Goal: Obtain resource: Download file/media

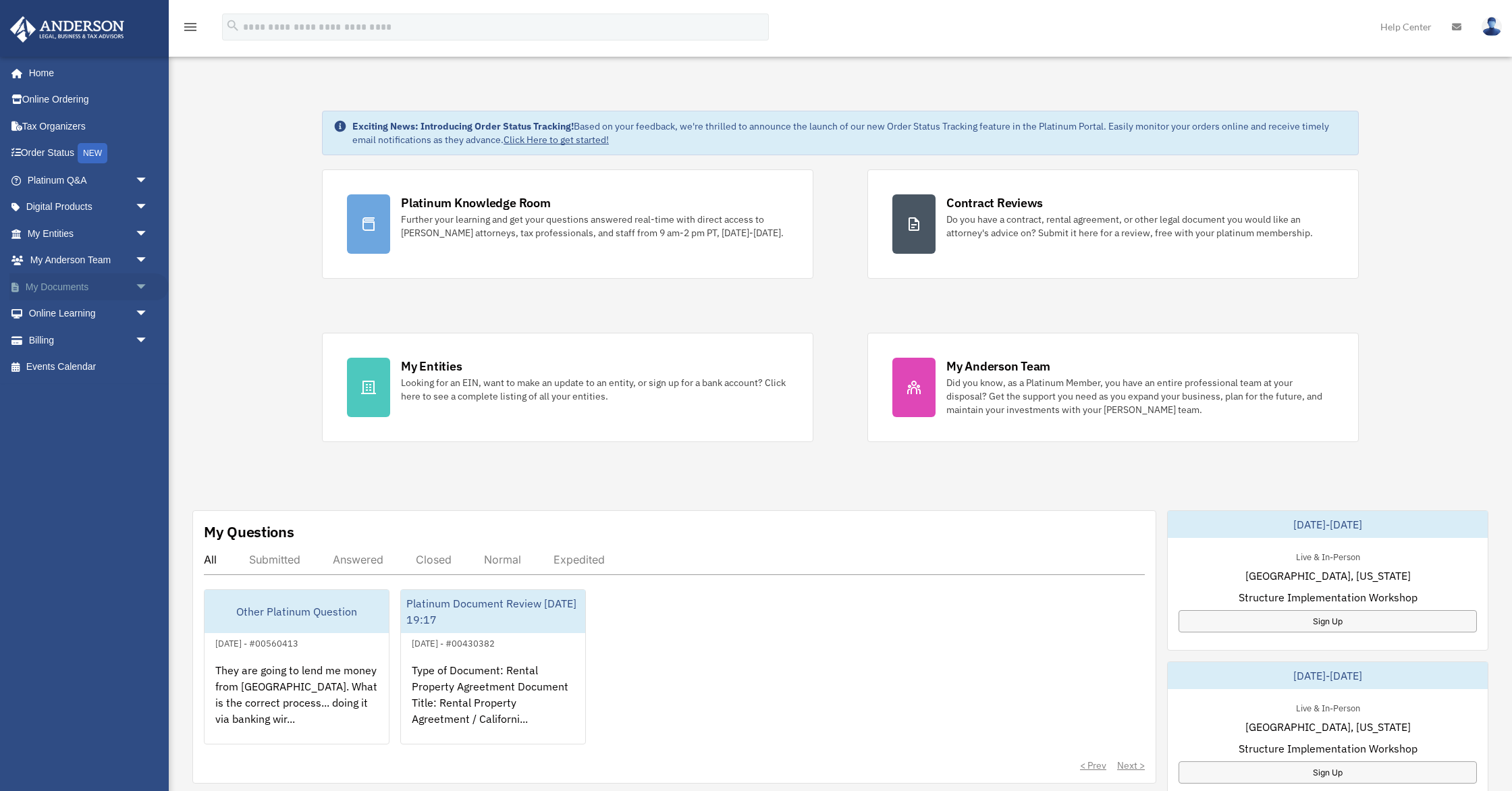
click at [141, 286] on span "arrow_drop_down" at bounding box center [148, 287] width 27 height 28
click at [83, 316] on link "Box" at bounding box center [94, 314] width 150 height 27
click at [63, 314] on link "Box" at bounding box center [94, 314] width 150 height 27
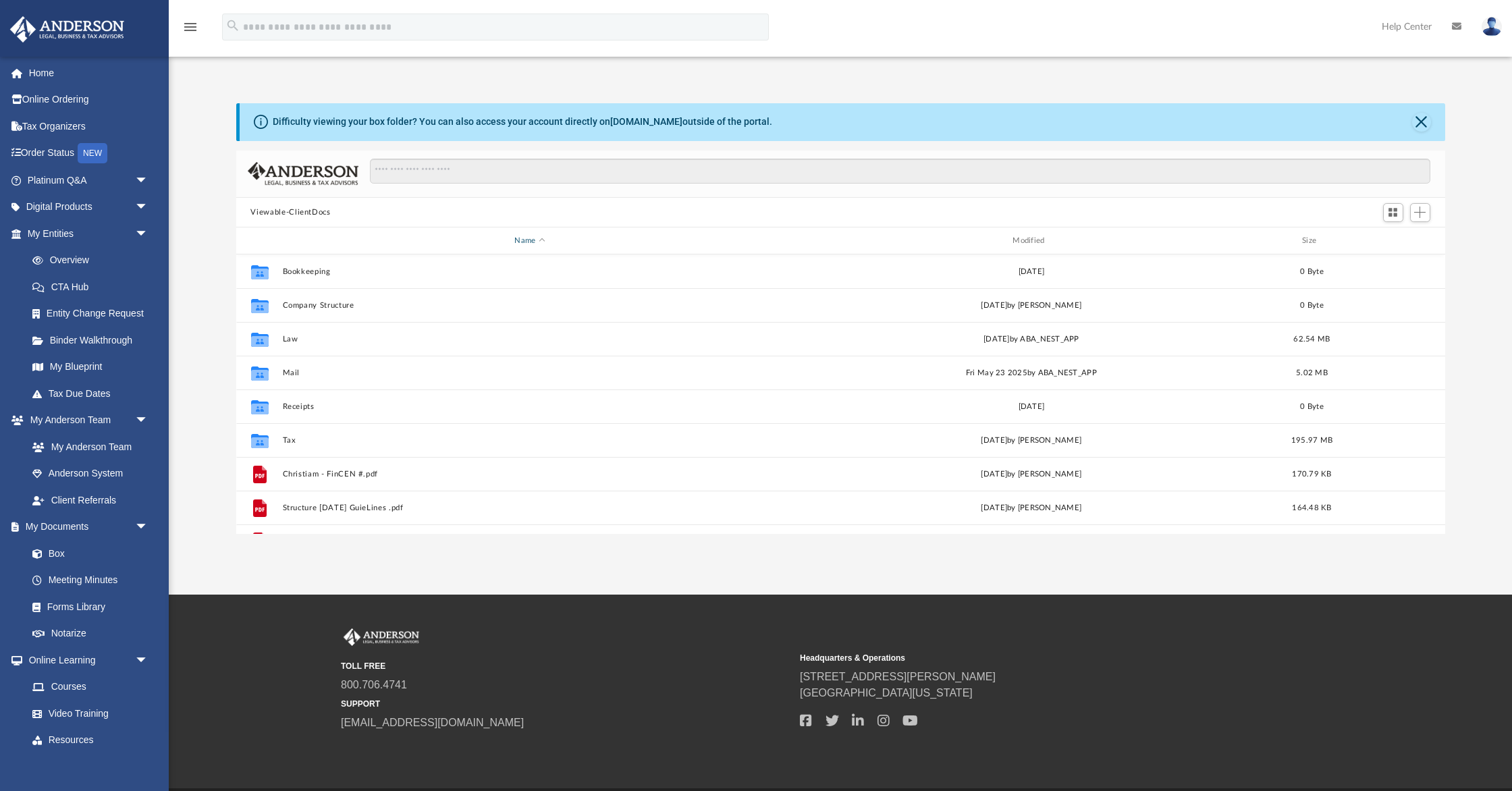
scroll to position [307, 1208]
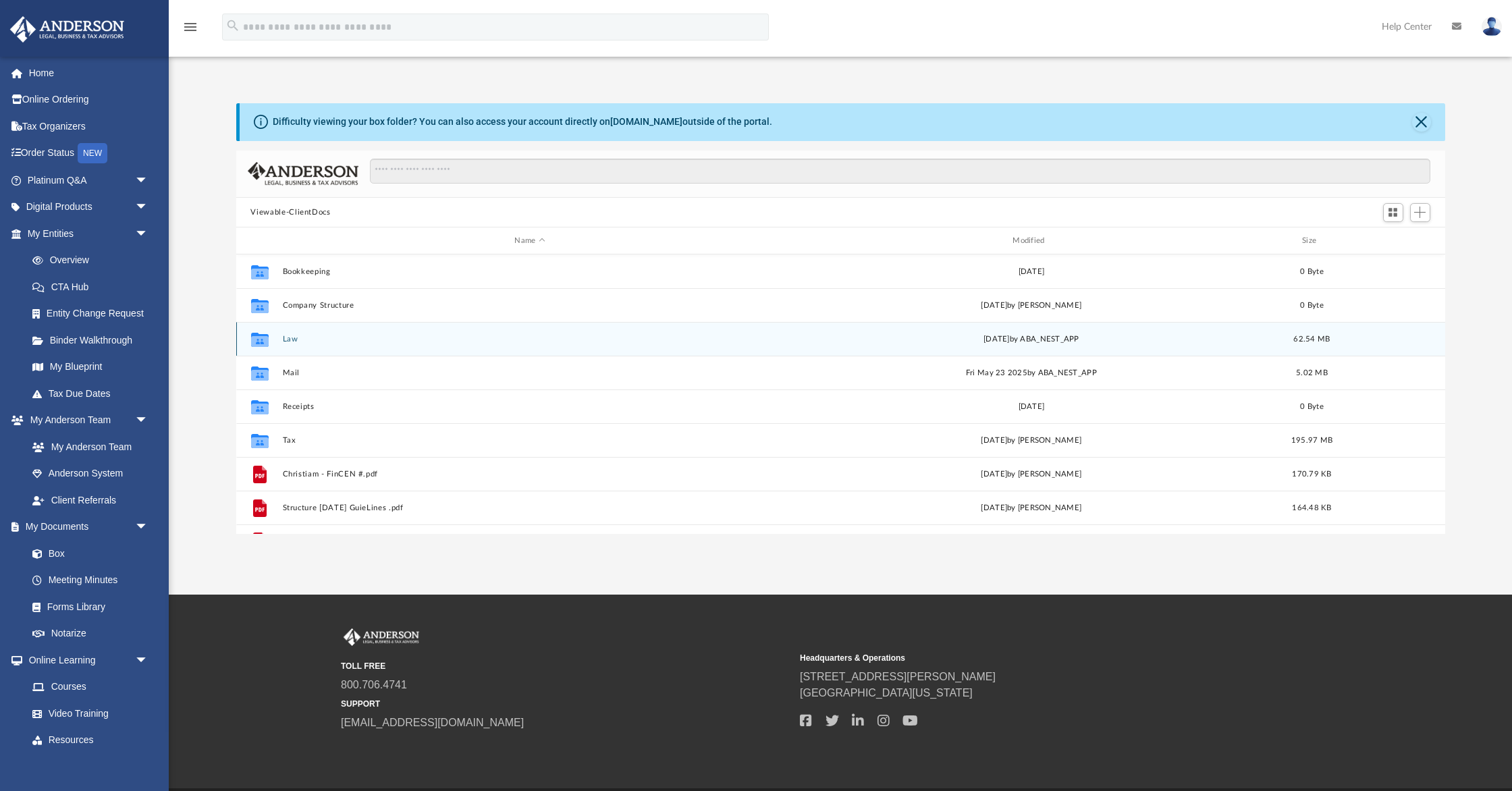
click at [288, 337] on button "Law" at bounding box center [529, 339] width 495 height 8
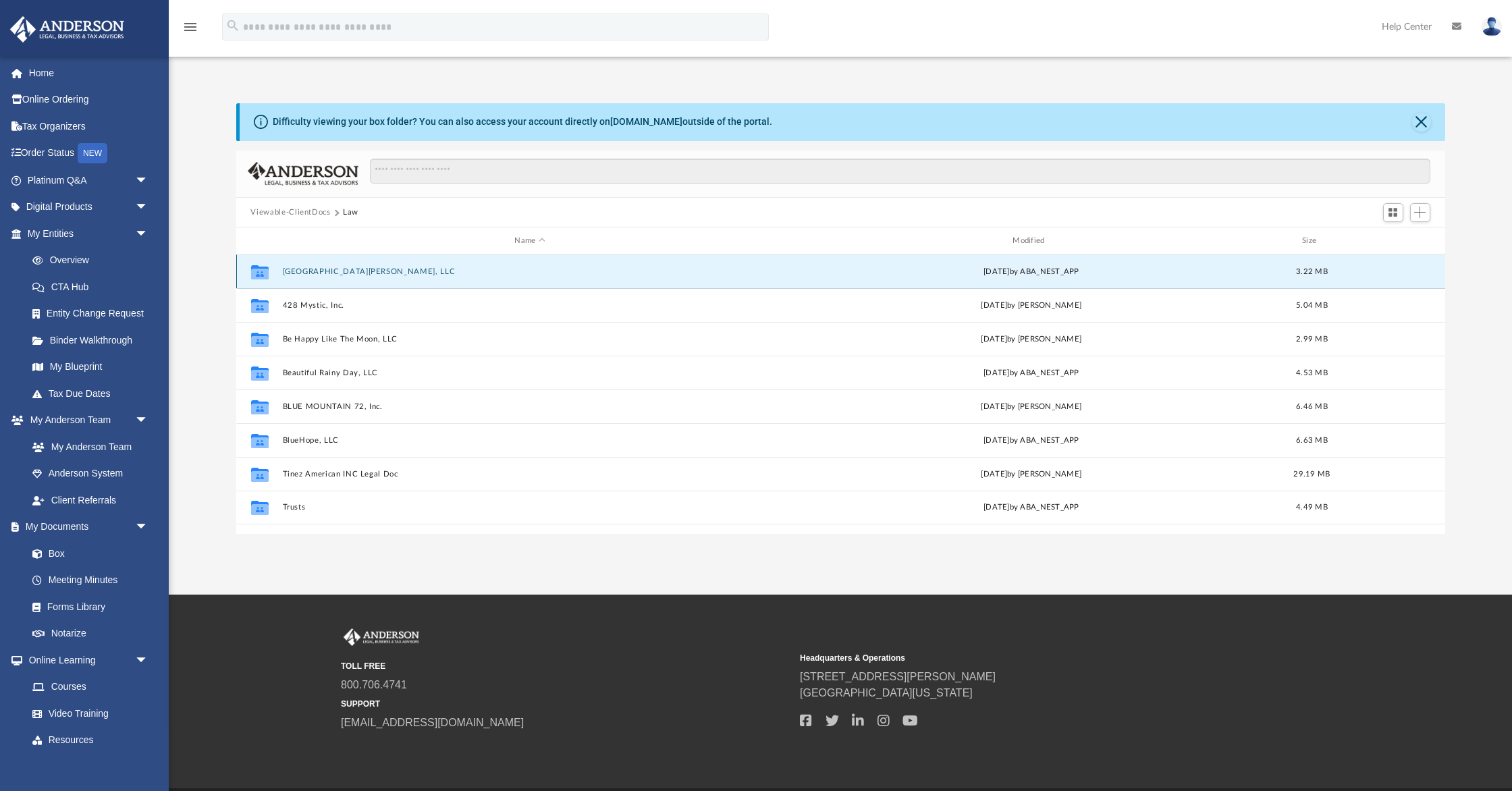
click at [340, 269] on button "[GEOGRAPHIC_DATA][PERSON_NAME], LLC" at bounding box center [529, 271] width 495 height 8
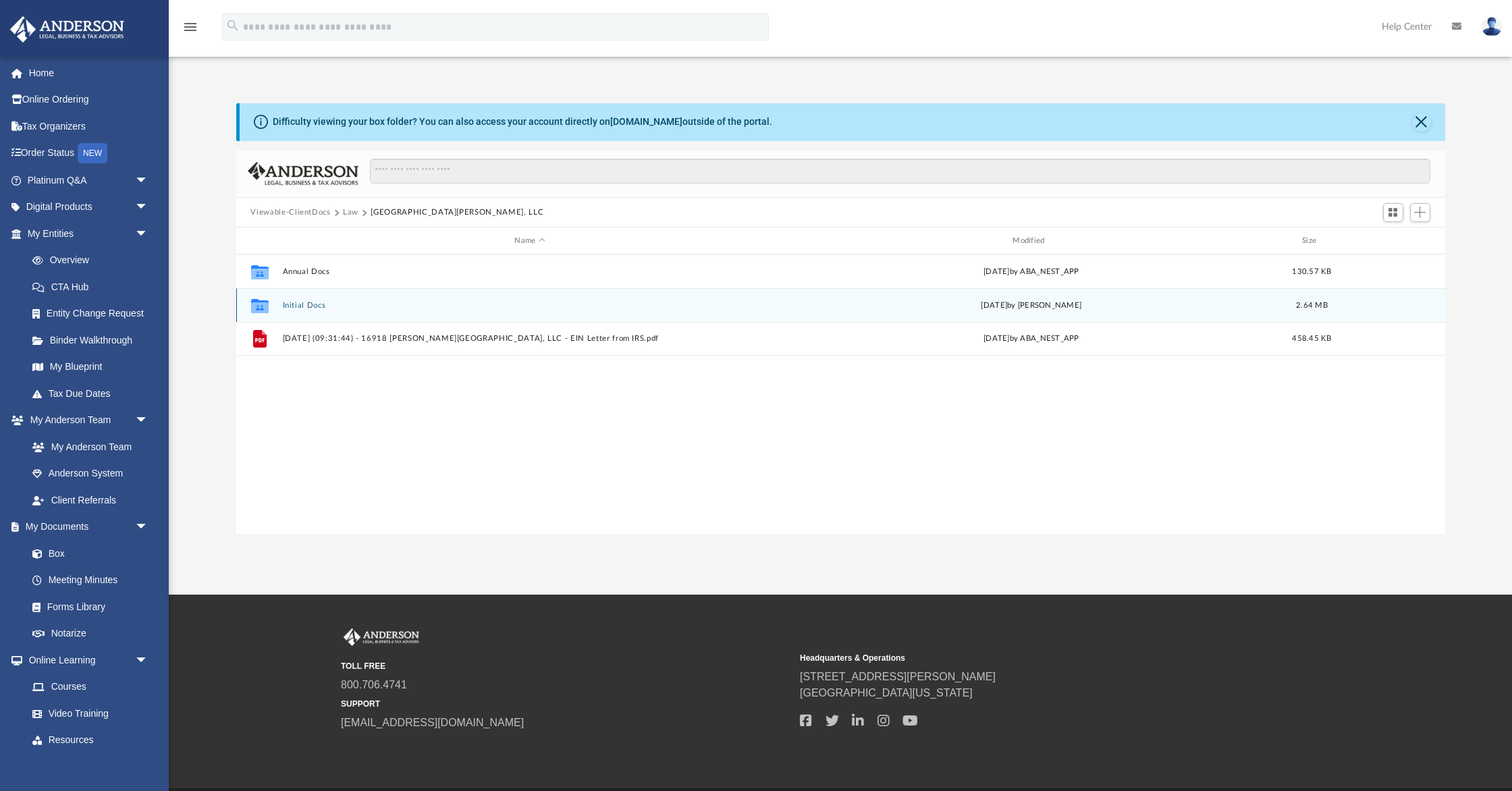
click at [309, 306] on button "Initial Docs" at bounding box center [529, 305] width 495 height 8
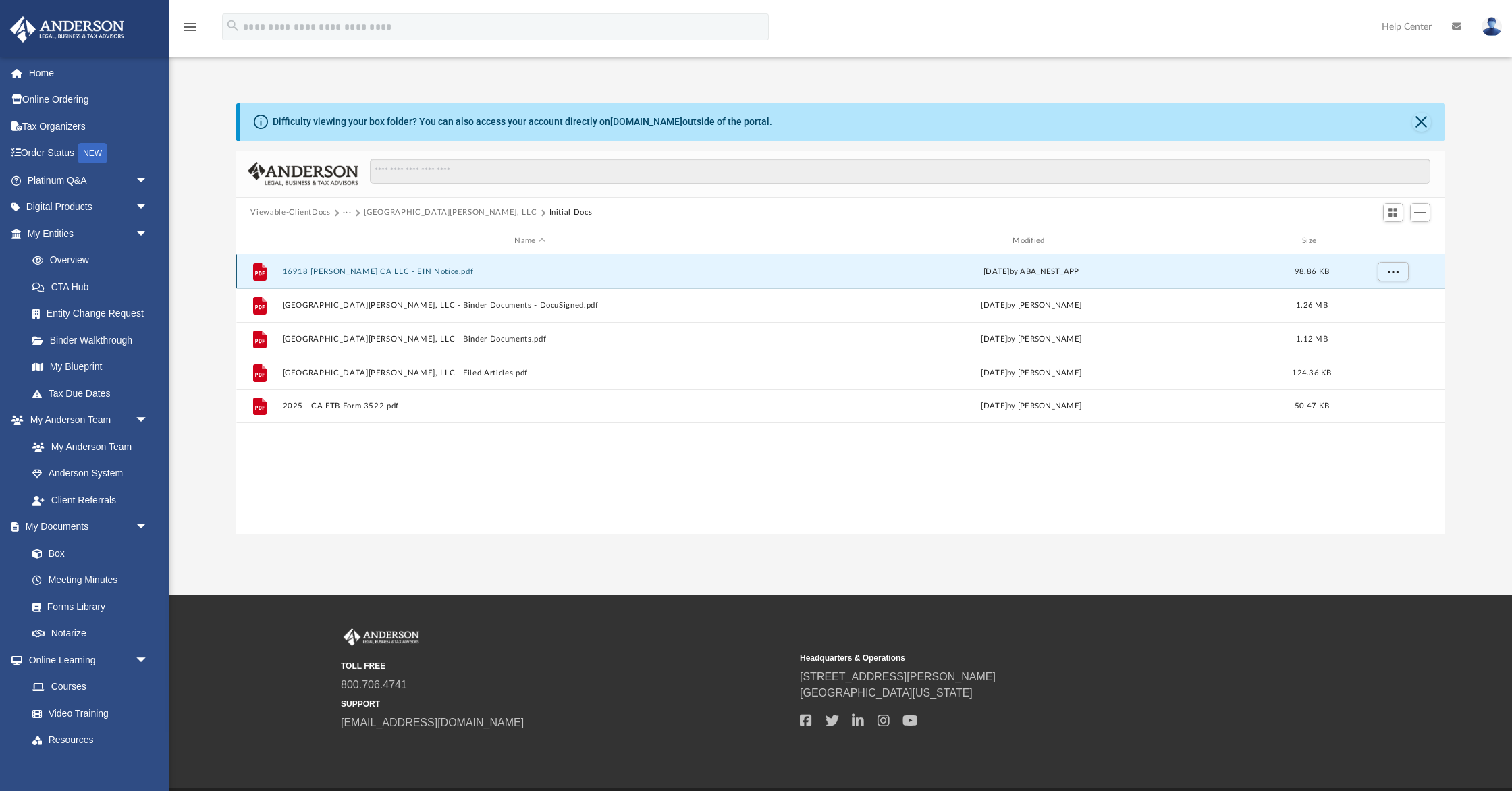
click at [417, 270] on button "16918 [PERSON_NAME] CA LLC - EIN Notice.pdf" at bounding box center [529, 271] width 495 height 8
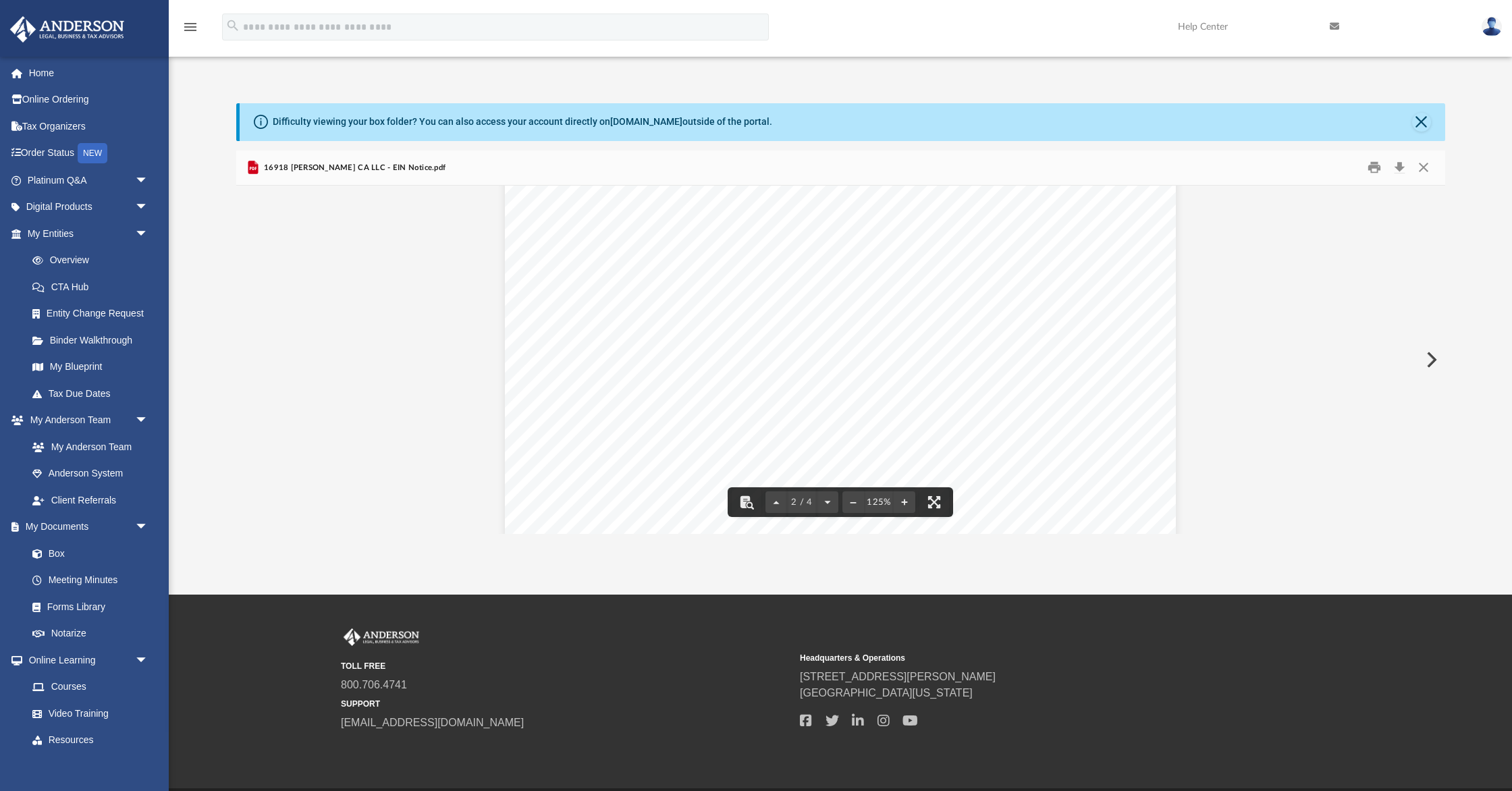
scroll to position [1354, 0]
click at [1374, 167] on button "Print" at bounding box center [1374, 168] width 27 height 21
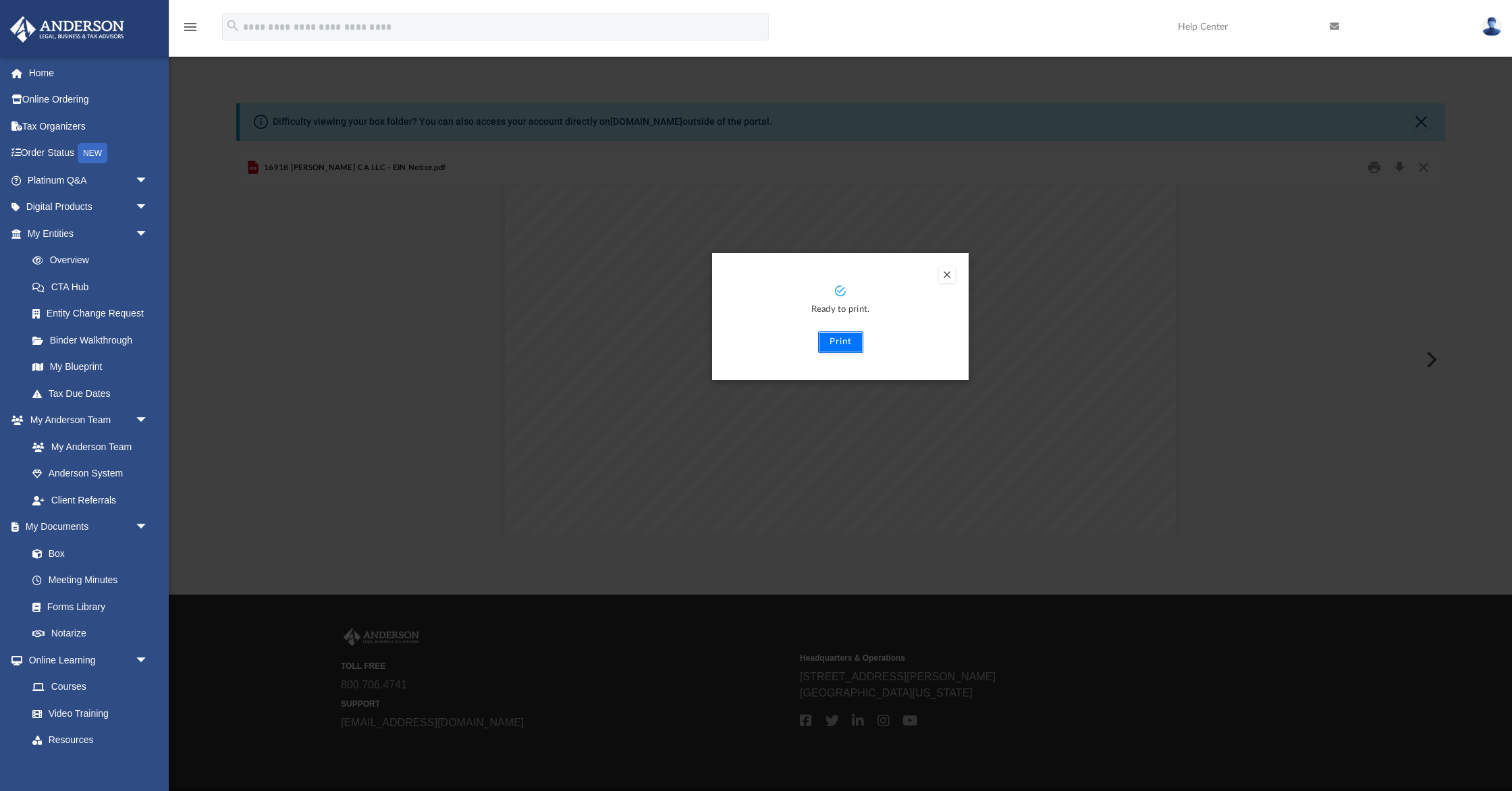
click at [846, 340] on button "Print" at bounding box center [840, 342] width 45 height 22
